Goal: Check status

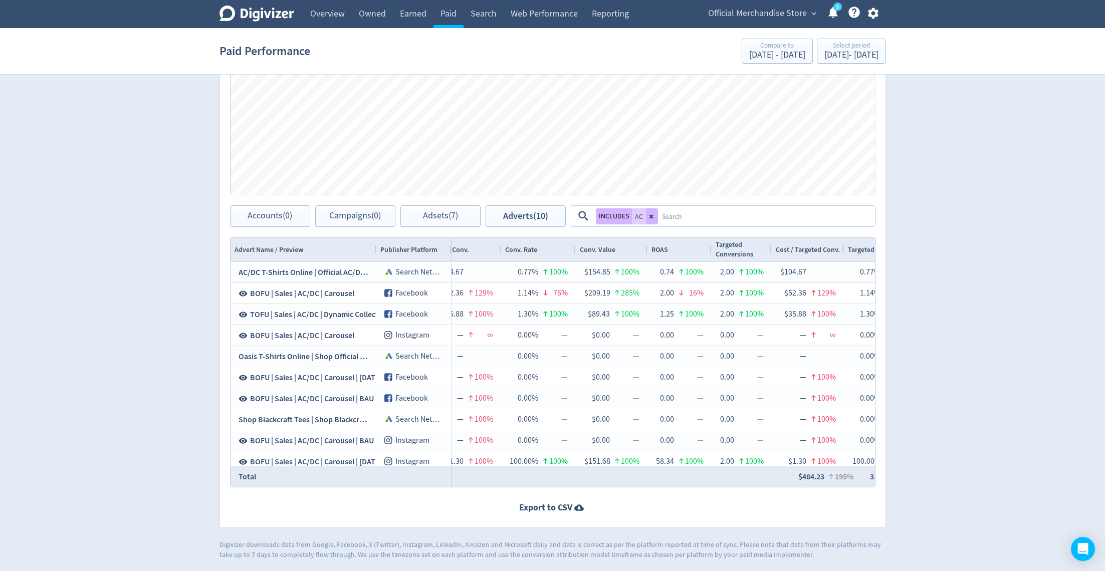
scroll to position [0, 1255]
click at [824, 51] on div "[DATE] - [DATE]" at bounding box center [851, 55] width 54 height 9
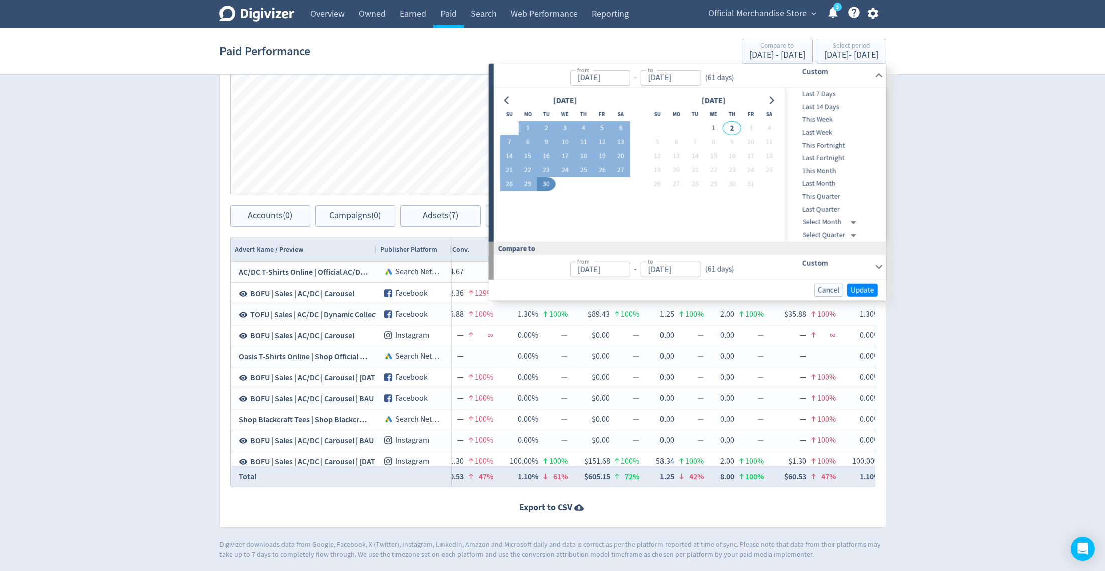
click at [751, 11] on span "Official Merchandise Store" at bounding box center [757, 14] width 99 height 16
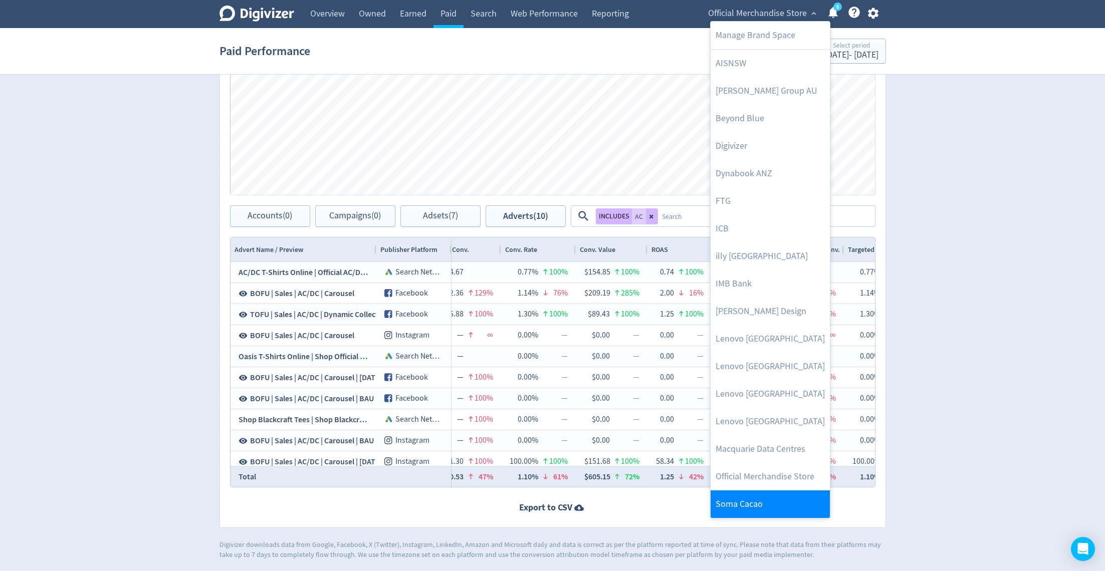
click at [754, 515] on link "Soma Cacao" at bounding box center [770, 505] width 119 height 28
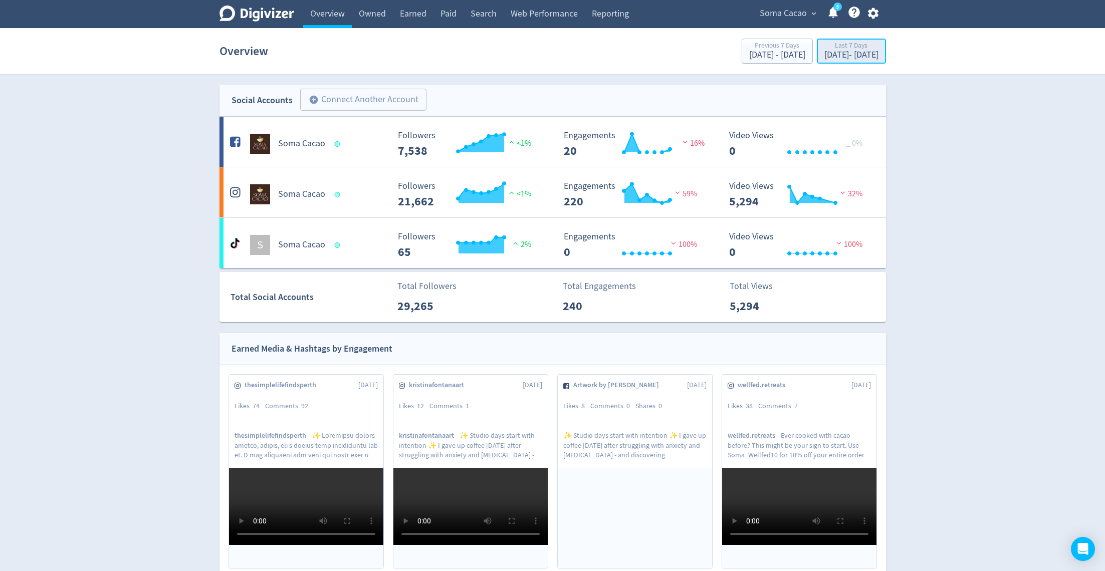
click at [829, 51] on div "[DATE] - [DATE]" at bounding box center [851, 55] width 54 height 9
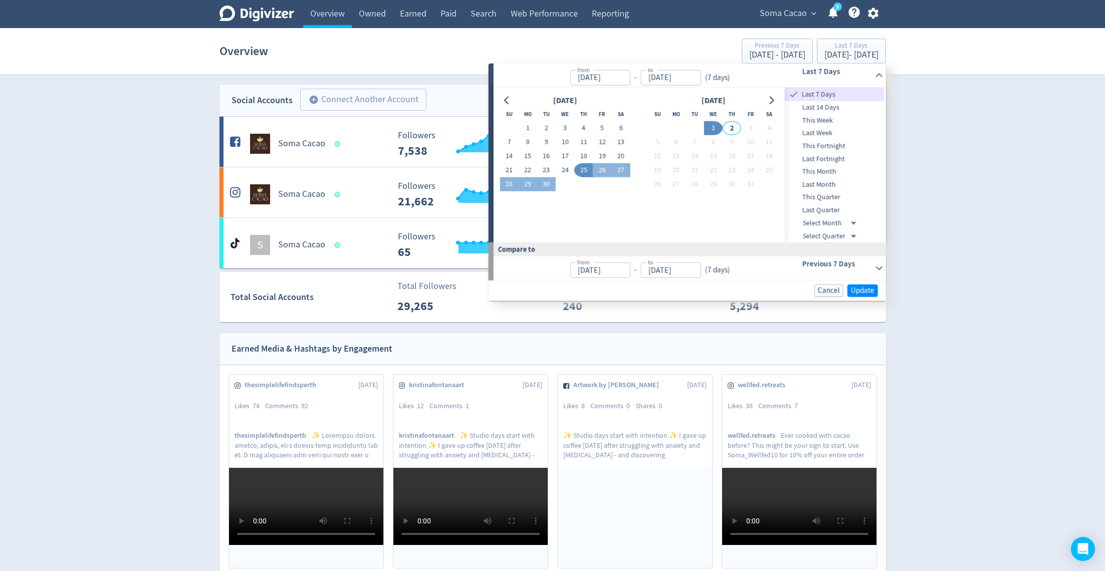
click at [828, 187] on span "Last Month" at bounding box center [834, 184] width 99 height 11
type input "[DATE]"
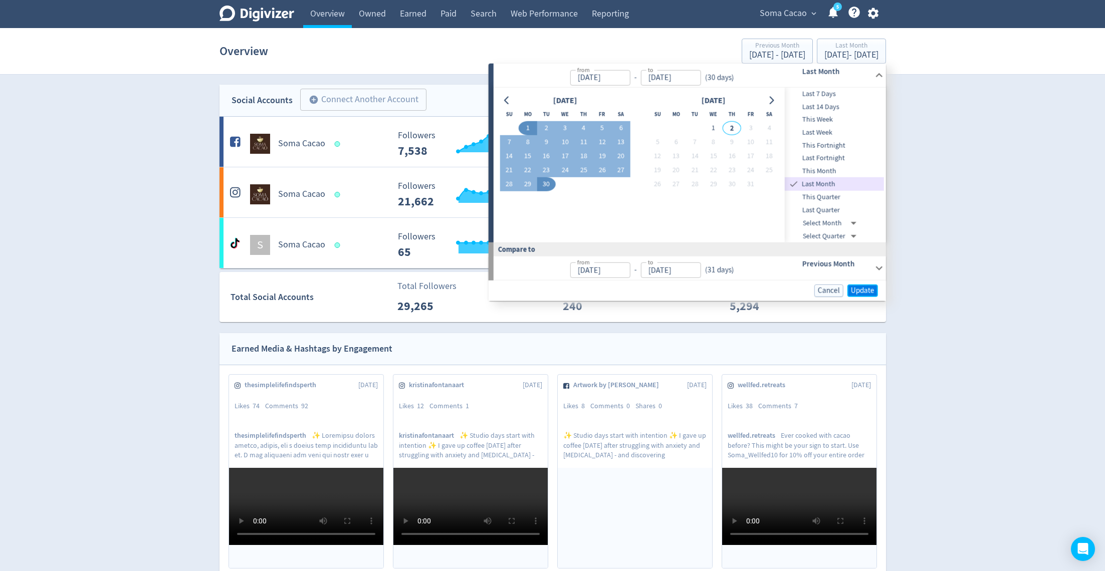
click at [861, 294] on span "Update" at bounding box center [863, 291] width 24 height 8
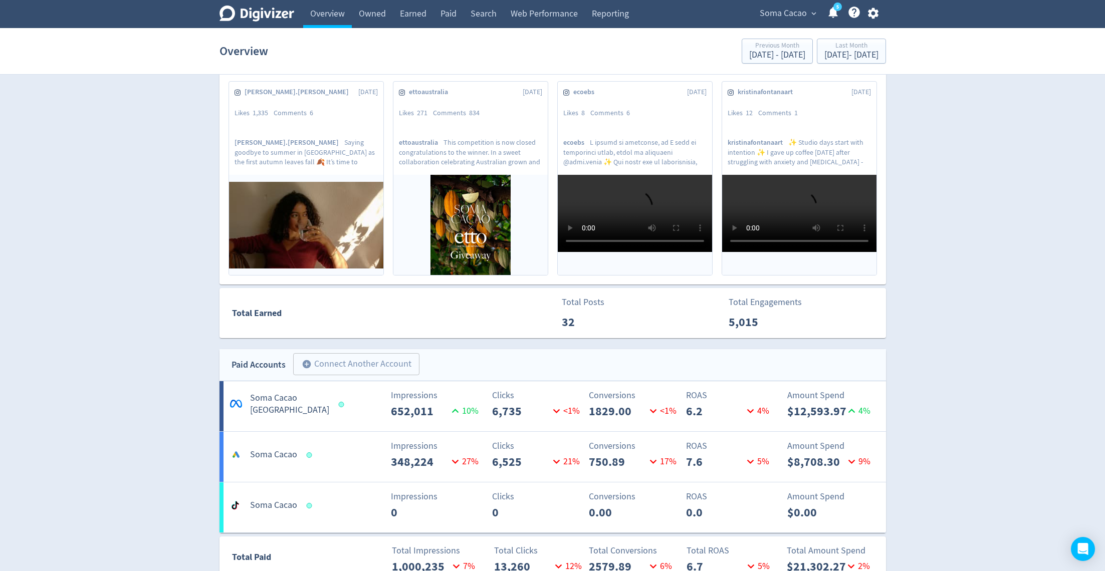
scroll to position [533, 0]
